Goal: Find specific page/section: Find specific page/section

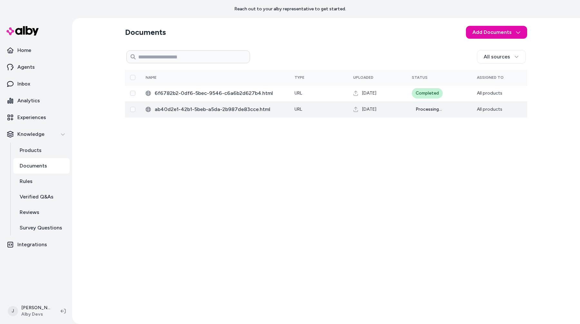
click at [277, 105] on span "ab40d2e1-42b1-5beb-a5da-2b987de83cce.html" at bounding box center [220, 109] width 130 height 8
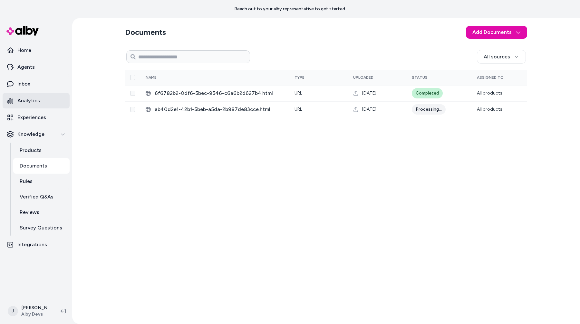
click at [23, 102] on p "Analytics" at bounding box center [28, 101] width 23 height 8
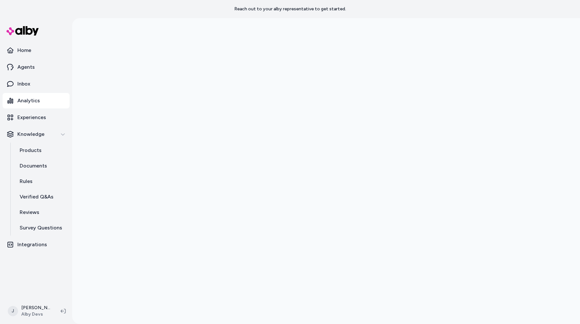
click at [46, 120] on link "Experiences" at bounding box center [36, 117] width 67 height 15
